Goal: Entertainment & Leisure: Consume media (video, audio)

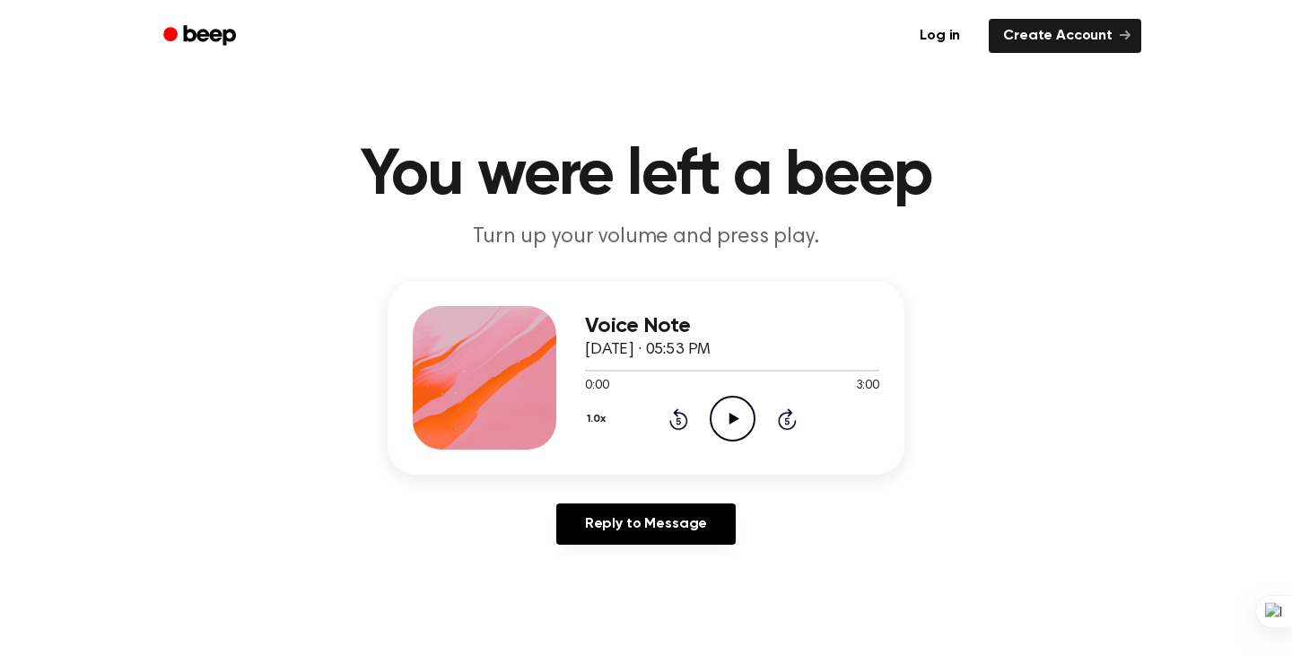
click at [729, 404] on icon "Play Audio" at bounding box center [733, 419] width 46 height 46
click at [732, 421] on icon at bounding box center [734, 419] width 10 height 12
click at [732, 421] on icon "Pause Audio" at bounding box center [733, 419] width 46 height 46
click at [740, 414] on icon "Play Audio" at bounding box center [733, 419] width 46 height 46
click at [613, 178] on h1 "You were left a beep" at bounding box center [646, 176] width 919 height 65
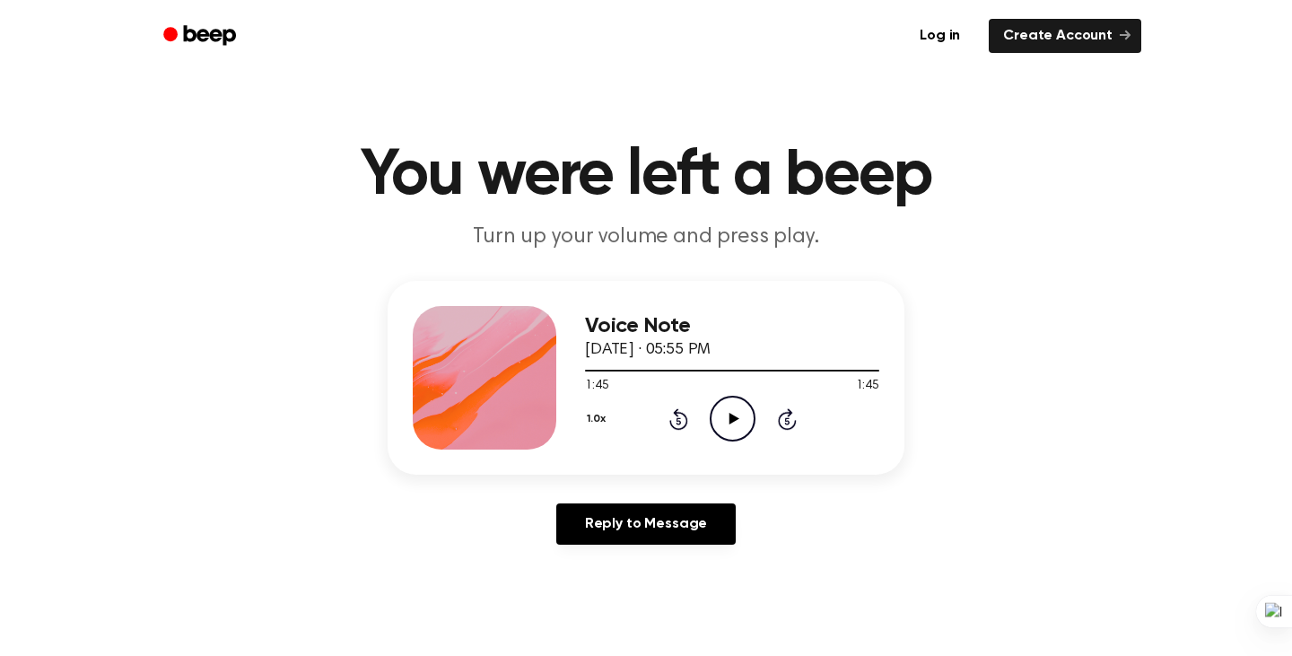
click at [729, 421] on icon at bounding box center [734, 419] width 10 height 12
click at [740, 415] on icon "Pause Audio" at bounding box center [733, 419] width 46 height 46
